Goal: Information Seeking & Learning: Learn about a topic

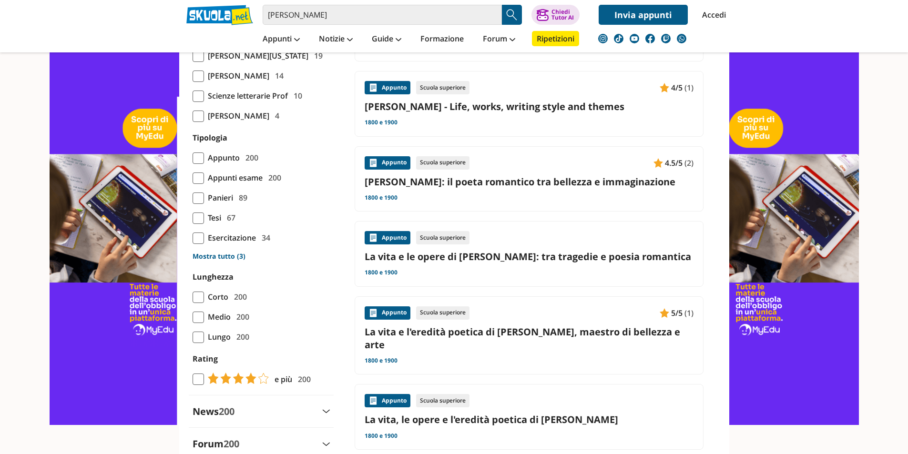
scroll to position [763, 0]
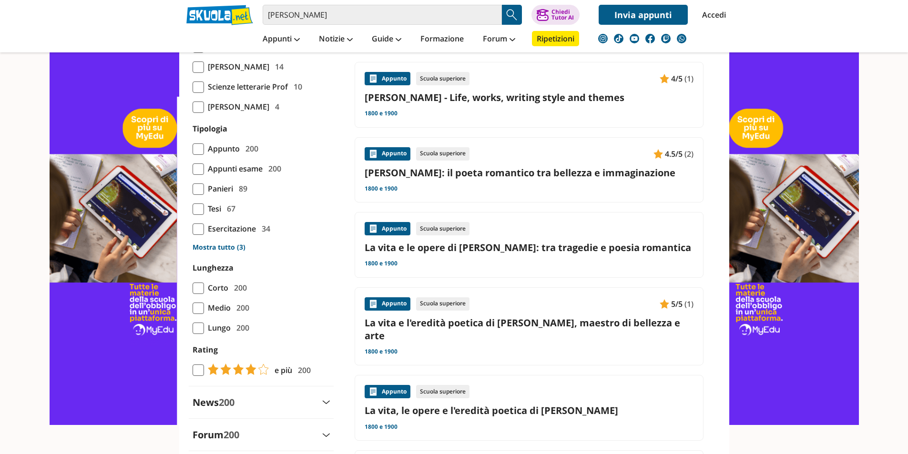
click at [202, 155] on span at bounding box center [198, 148] width 11 height 11
click at [193, 149] on input "Appunto 200" at bounding box center [193, 149] width 0 height 0
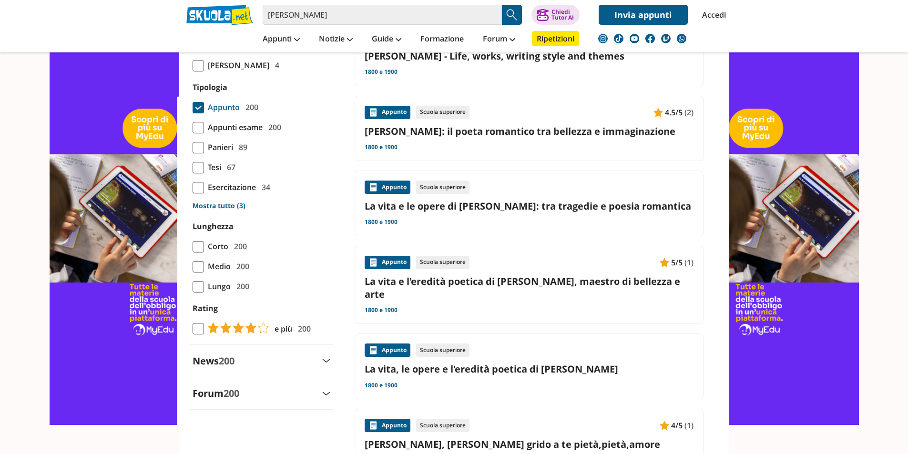
scroll to position [858, 0]
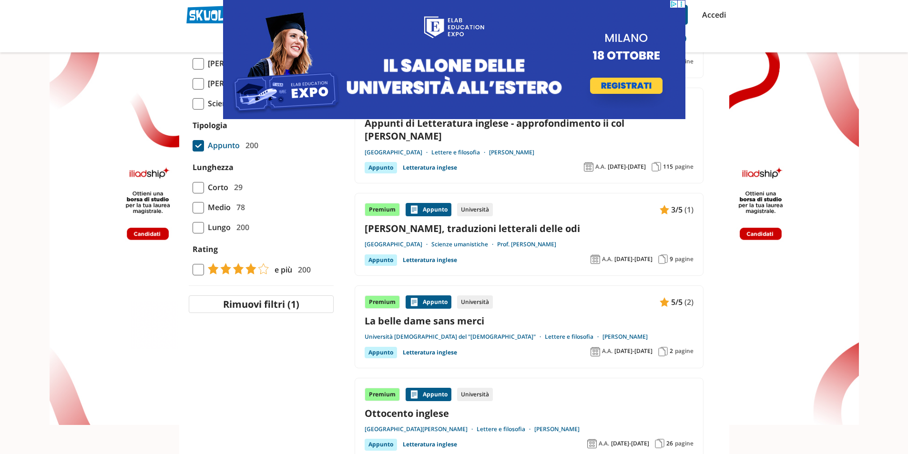
scroll to position [858, 0]
click at [202, 194] on span at bounding box center [198, 188] width 11 height 11
click at [193, 188] on input "Corto 29" at bounding box center [193, 188] width 0 height 0
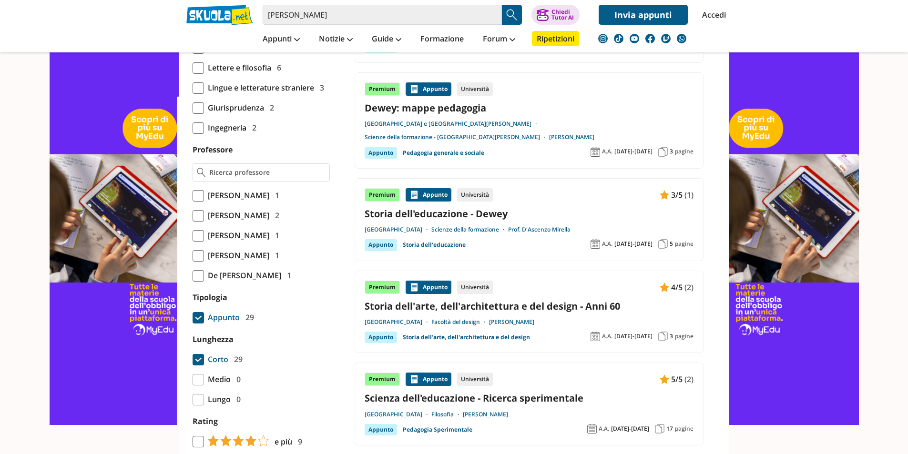
scroll to position [620, 0]
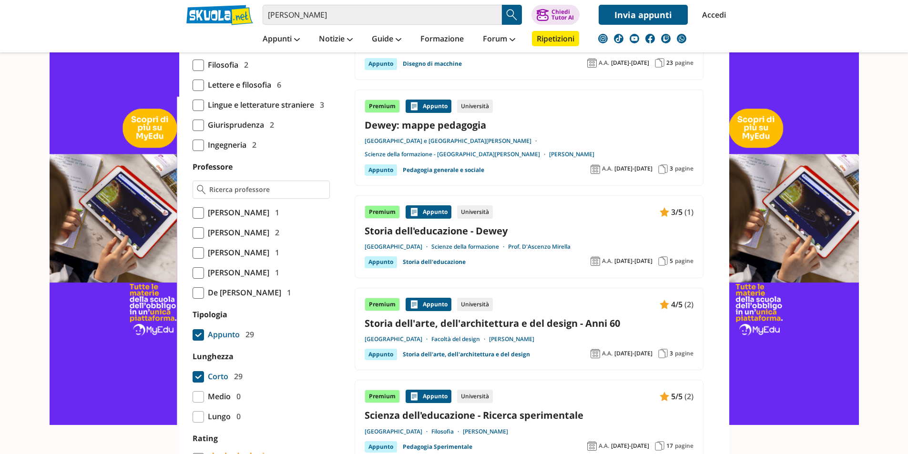
drag, startPoint x: 0, startPoint y: 0, endPoint x: 206, endPoint y: 363, distance: 417.8
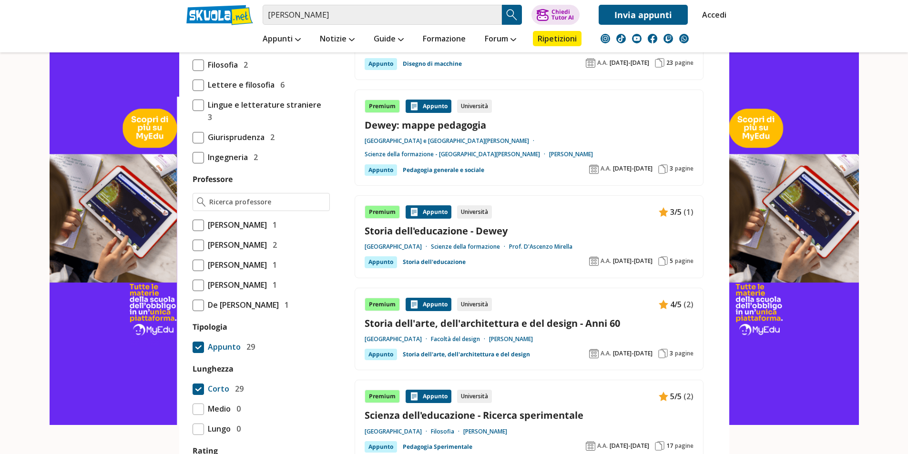
drag, startPoint x: 206, startPoint y: 363, endPoint x: 199, endPoint y: 439, distance: 76.1
click at [199, 395] on span at bounding box center [198, 389] width 11 height 11
click at [193, 389] on input "Corto 29" at bounding box center [193, 389] width 0 height 0
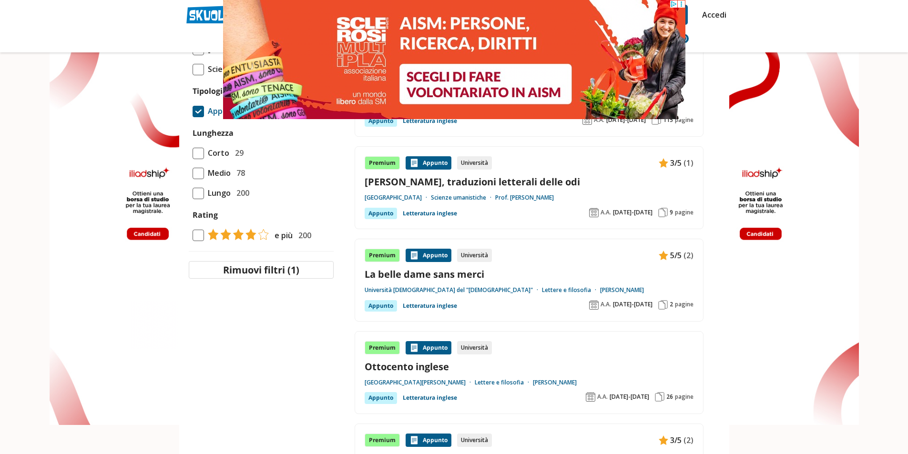
scroll to position [810, 0]
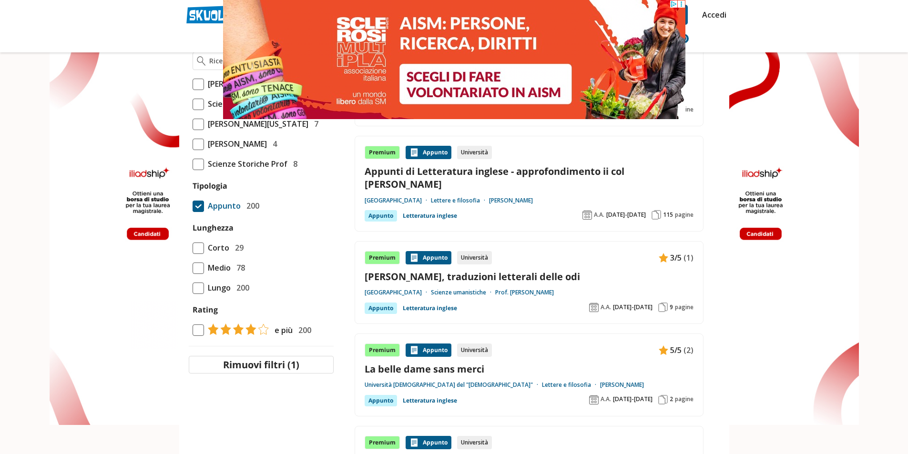
click at [201, 212] on span at bounding box center [198, 206] width 11 height 11
click at [193, 206] on input "Appunto 200" at bounding box center [193, 206] width 0 height 0
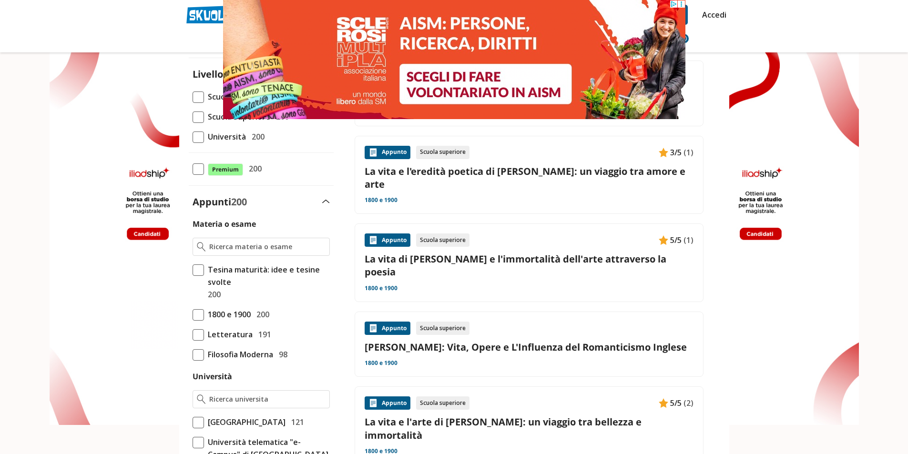
scroll to position [95, 0]
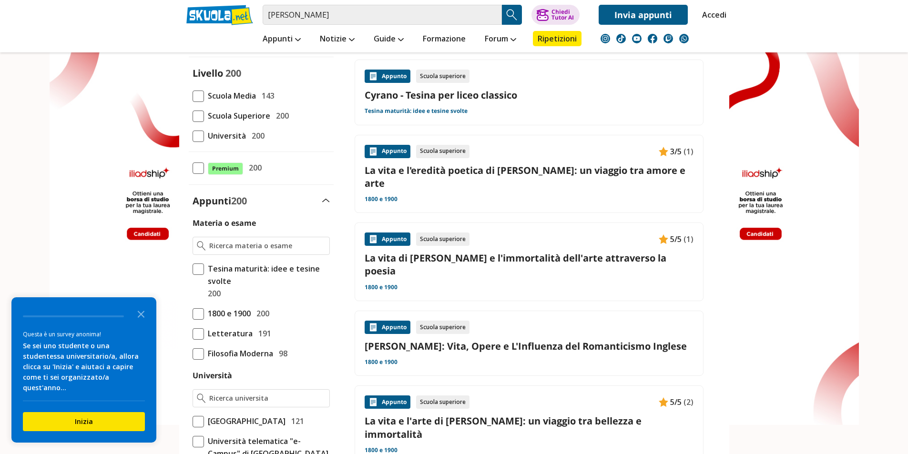
click at [481, 252] on link "La vita di [PERSON_NAME] e l'immortalità dell'arte attraverso la poesia" at bounding box center [529, 265] width 329 height 26
click at [582, 154] on div "Appunto Scuola superiore 3/5 (1)" at bounding box center [529, 151] width 329 height 13
click at [562, 337] on div "Appunto Scuola superiore [PERSON_NAME]: Vita, Opere e L'Influenza del Romantici…" at bounding box center [529, 344] width 329 height 46
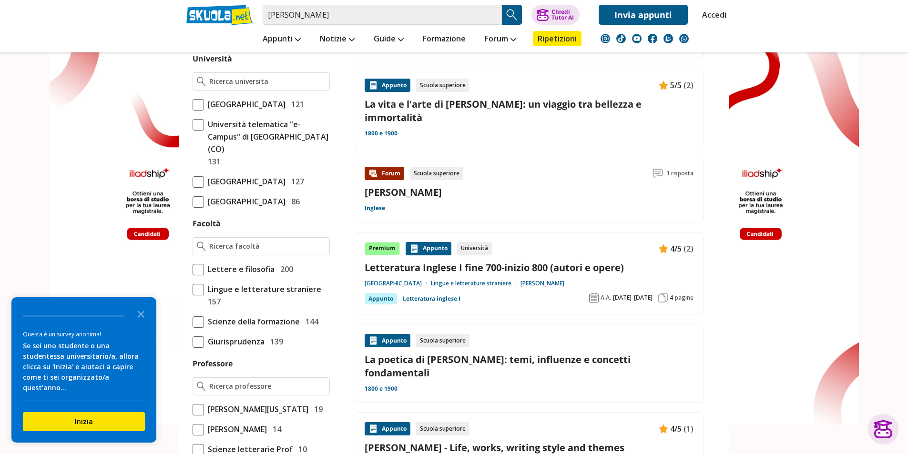
scroll to position [429, 0]
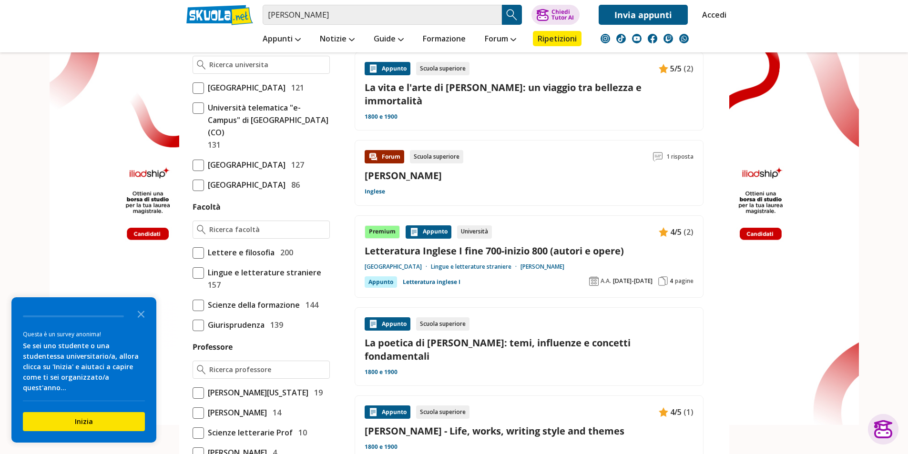
click at [517, 337] on link "La poetica di John Keats: temi, influenze e concetti fondamentali" at bounding box center [529, 350] width 329 height 26
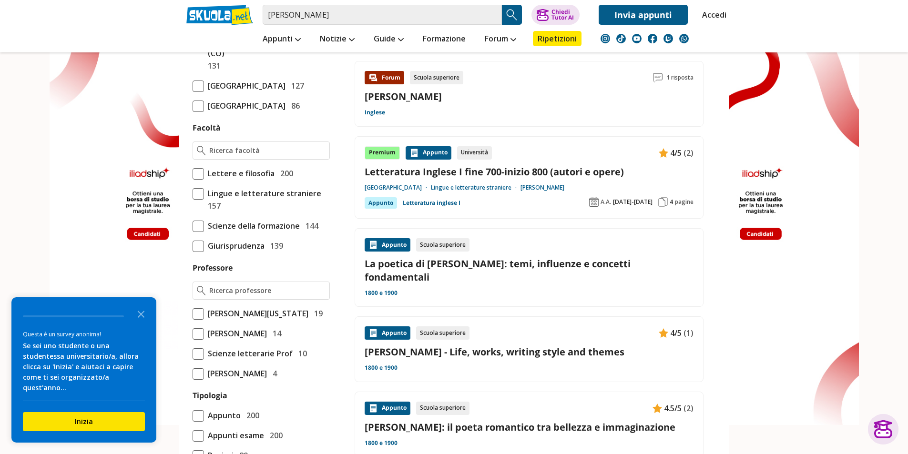
scroll to position [620, 0]
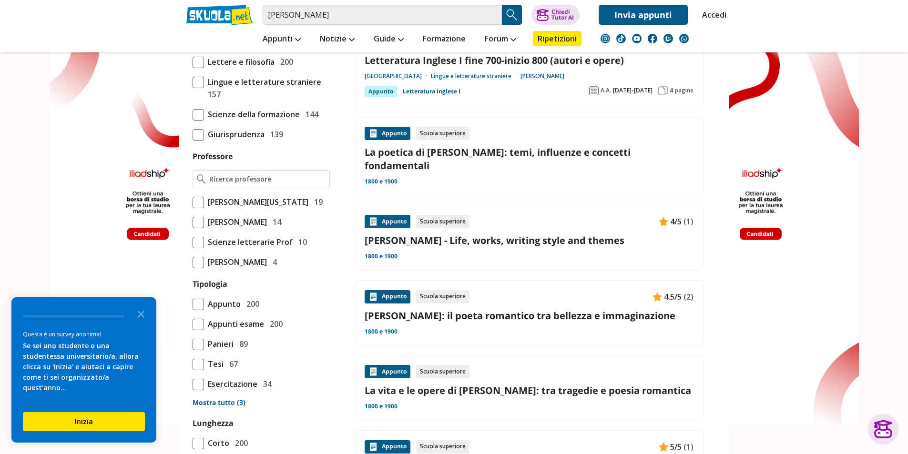
click at [514, 234] on link "John Keats - Life, works, writing style and themes" at bounding box center [529, 240] width 329 height 13
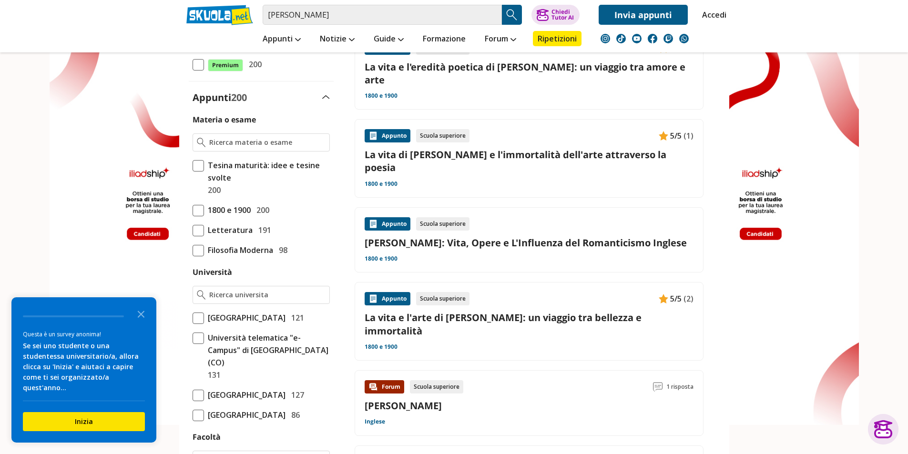
scroll to position [0, 0]
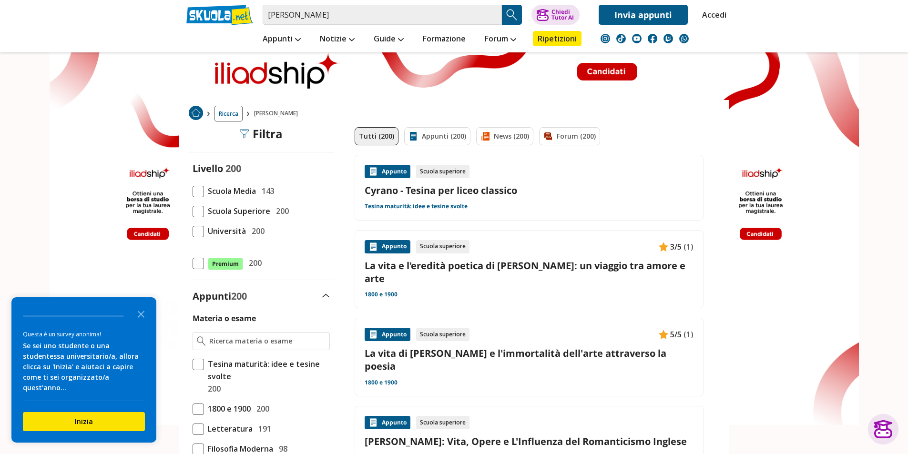
click at [443, 198] on div "Appunto Scuola superiore Cyrano - Tesina per liceo classico Tesina maturità: id…" at bounding box center [529, 188] width 329 height 46
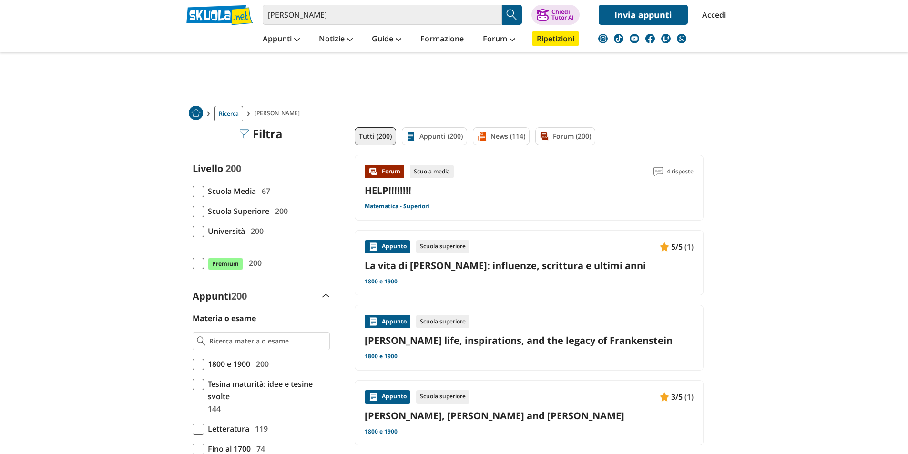
click at [572, 277] on div "Appunto Scuola superiore 5/5 (1) La vita di [PERSON_NAME]: influenze, scrittura…" at bounding box center [529, 263] width 329 height 46
